Goal: Understand process/instructions

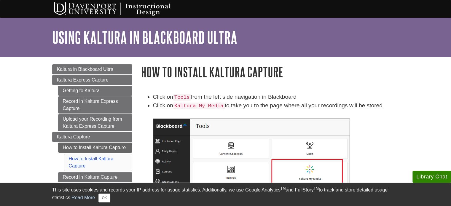
scroll to position [59, 0]
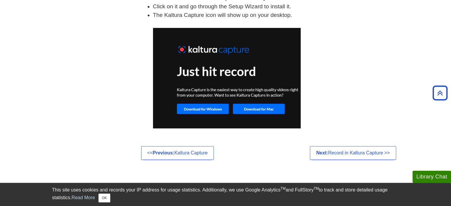
scroll to position [413, 0]
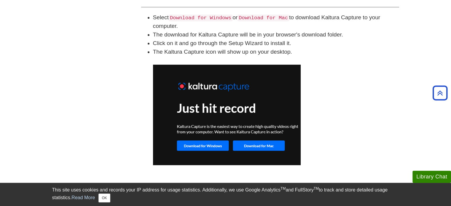
click at [215, 142] on img at bounding box center [227, 115] width 148 height 101
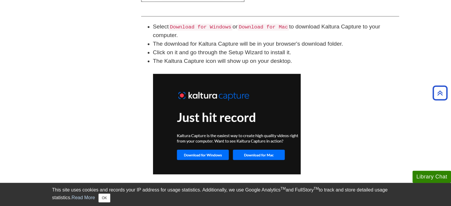
scroll to position [354, 0]
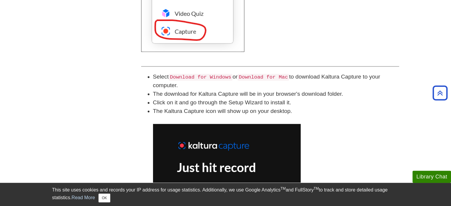
click at [214, 77] on code "Download for Windows" at bounding box center [201, 77] width 64 height 7
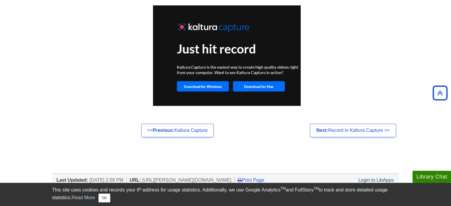
scroll to position [502, 0]
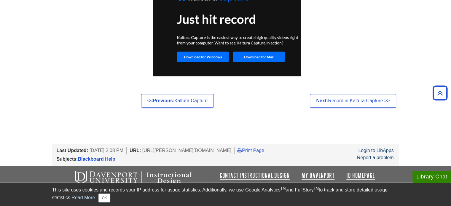
click at [208, 55] on img at bounding box center [227, 26] width 148 height 101
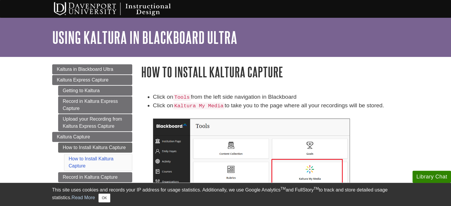
scroll to position [30, 0]
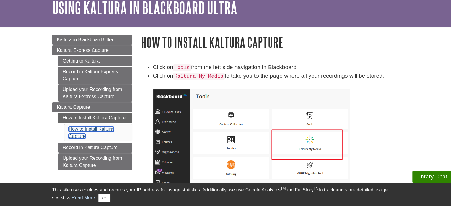
click at [109, 127] on link "How to Install Kaltura Capture" at bounding box center [91, 133] width 45 height 12
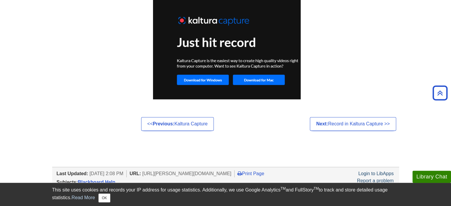
scroll to position [502, 0]
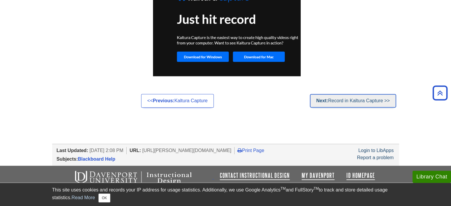
click at [369, 94] on link "Next: Record in Kaltura Capture >>" at bounding box center [353, 101] width 86 height 14
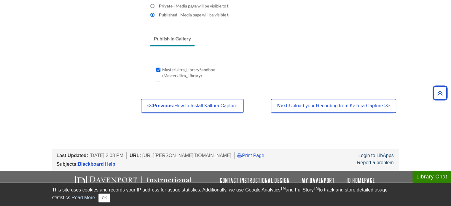
scroll to position [578, 0]
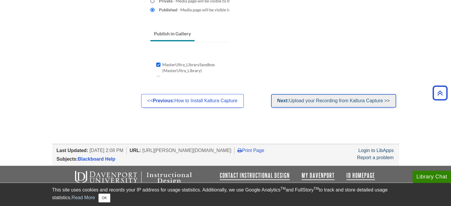
click at [348, 104] on link "Next: Upload your Recording from Kaltura Capture >>" at bounding box center [333, 101] width 125 height 14
